Goal: Transaction & Acquisition: Subscribe to service/newsletter

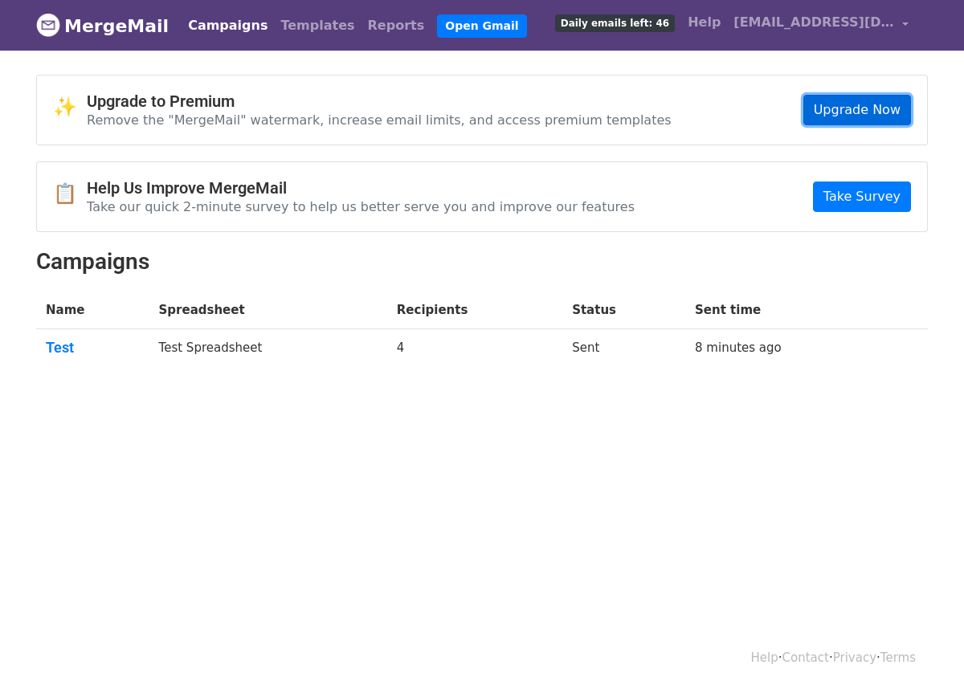
click at [840, 106] on link "Upgrade Now" at bounding box center [857, 110] width 108 height 31
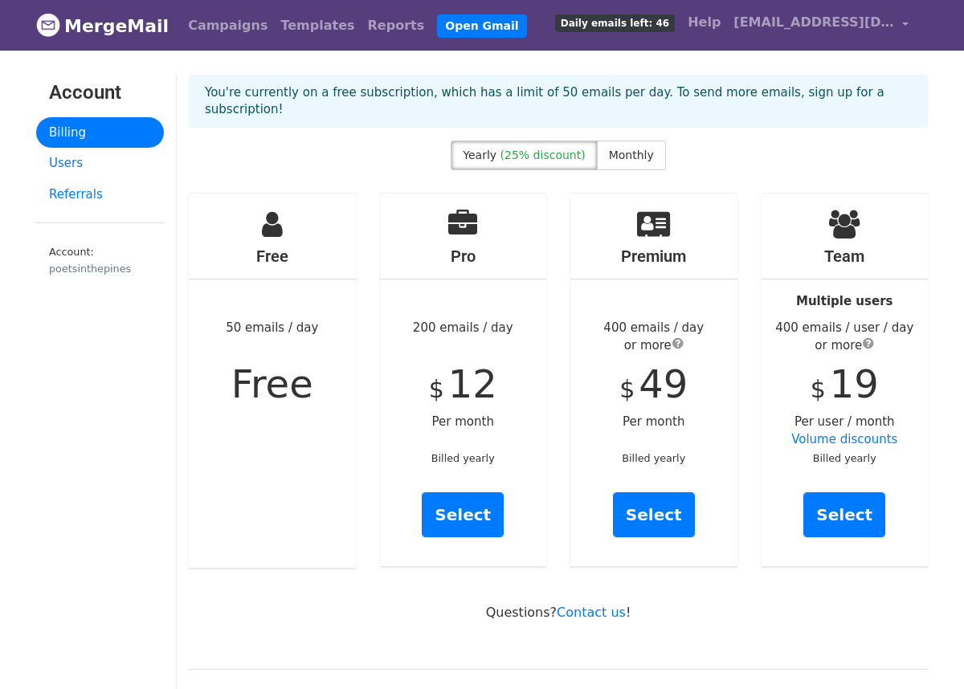
click at [626, 153] on div "Yearly (25% discount) Monthly" at bounding box center [558, 159] width 214 height 36
click at [630, 141] on label "Monthly" at bounding box center [631, 156] width 69 height 30
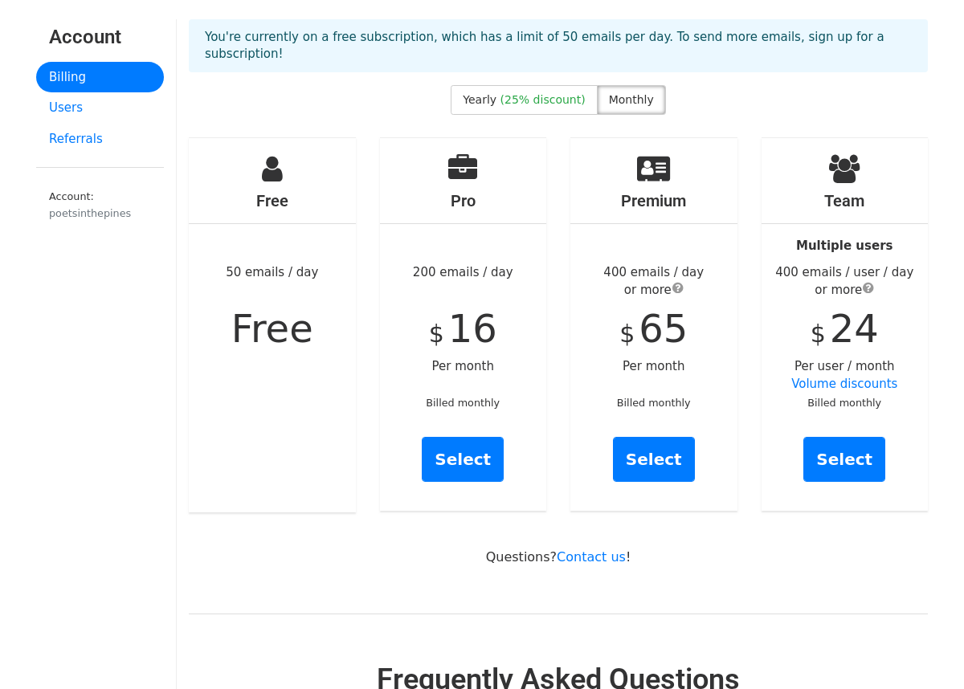
scroll to position [59, 0]
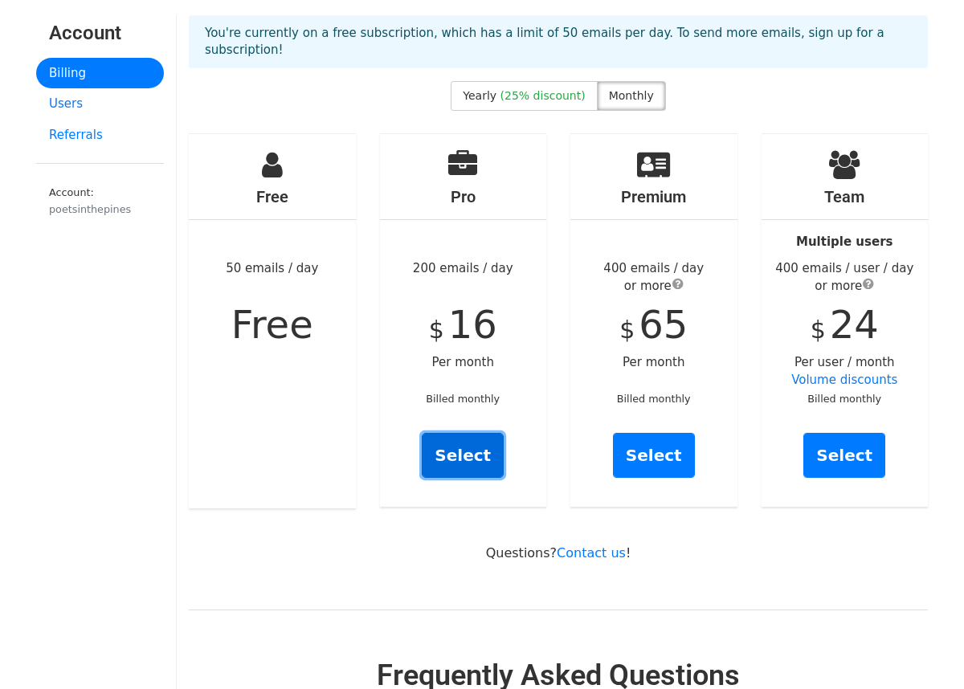
click at [468, 433] on link "Select" at bounding box center [463, 455] width 82 height 45
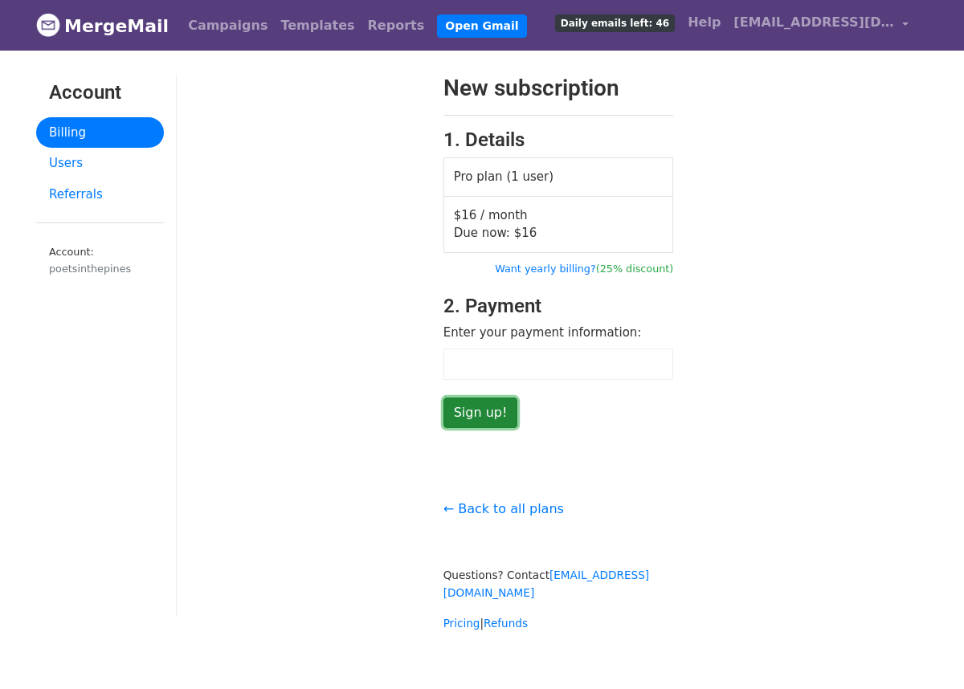
click at [485, 419] on input "Sign up!" at bounding box center [480, 413] width 75 height 31
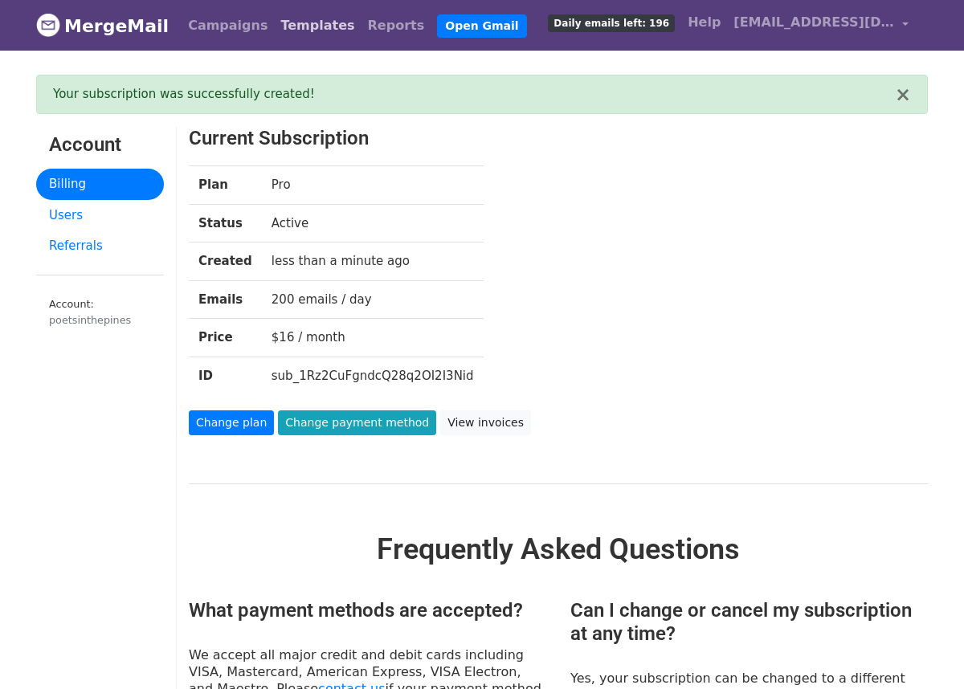
click at [284, 24] on link "Templates" at bounding box center [317, 26] width 87 height 32
click at [204, 27] on link "Campaigns" at bounding box center [227, 26] width 92 height 32
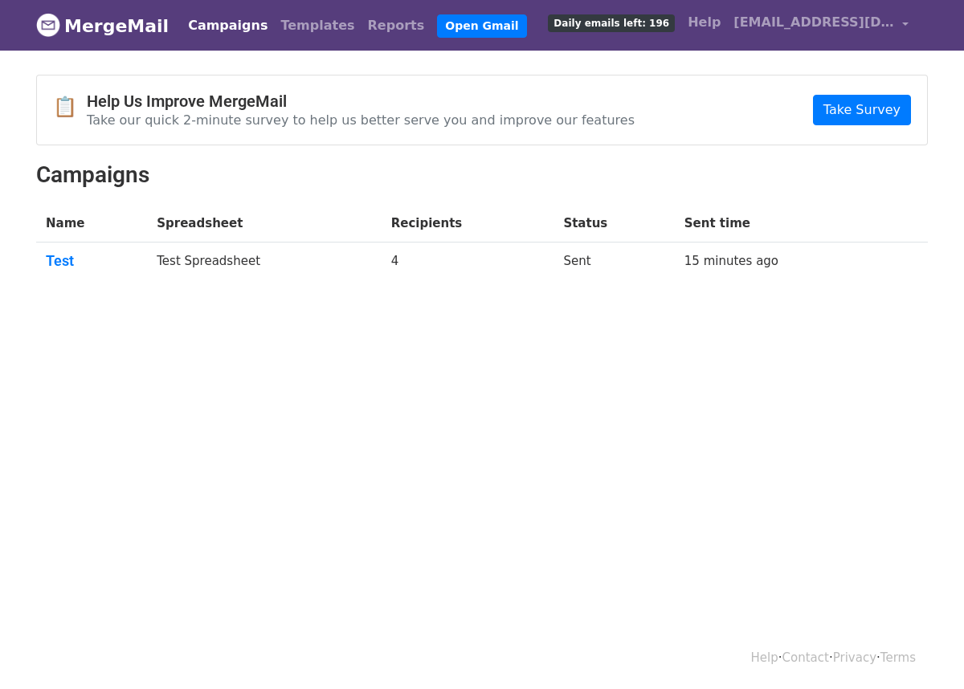
scroll to position [2, 0]
